Goal: Task Accomplishment & Management: Manage account settings

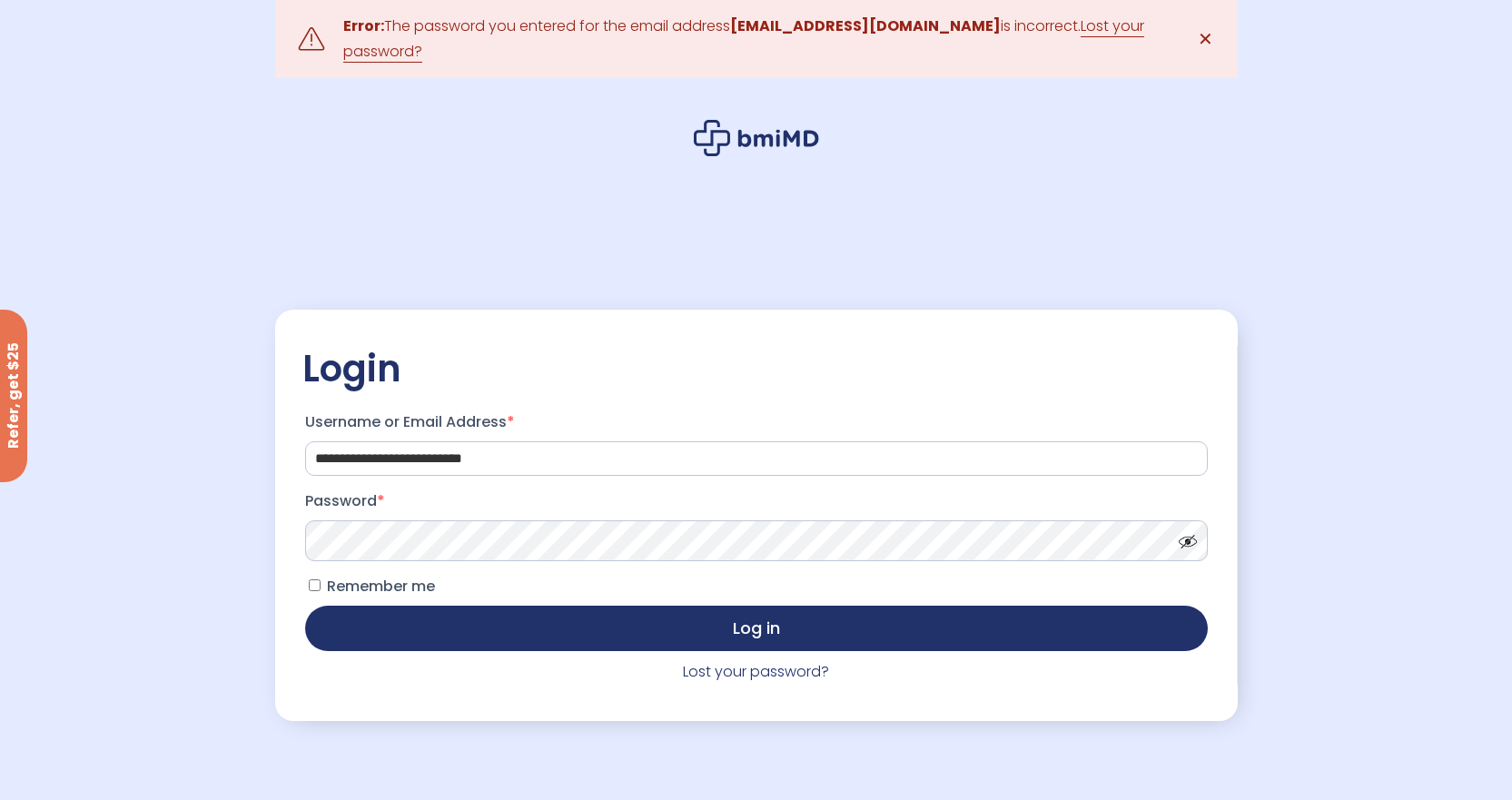
click at [305, 606] on button "Log in" at bounding box center [756, 629] width 902 height 46
